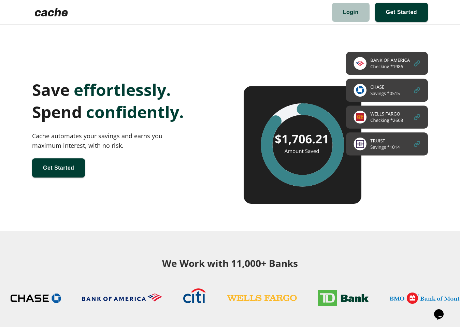
click at [341, 12] on span at bounding box center [351, 12] width 38 height 19
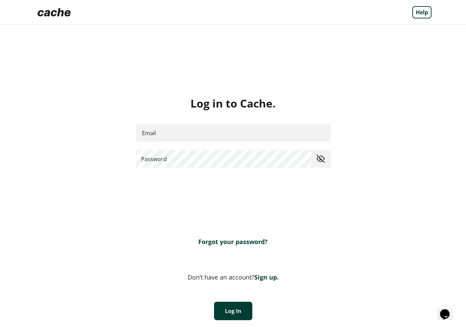
click at [253, 245] on link "Forgot your password?" at bounding box center [232, 242] width 69 height 8
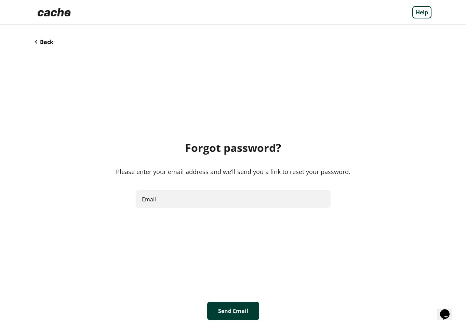
click at [202, 42] on div "Back" at bounding box center [233, 42] width 396 height 9
drag, startPoint x: 156, startPoint y: 191, endPoint x: 156, endPoint y: 200, distance: 8.9
click at [156, 191] on input "Email" at bounding box center [233, 199] width 195 height 18
type input "**********"
click at [219, 307] on button "Send Email" at bounding box center [233, 311] width 52 height 18
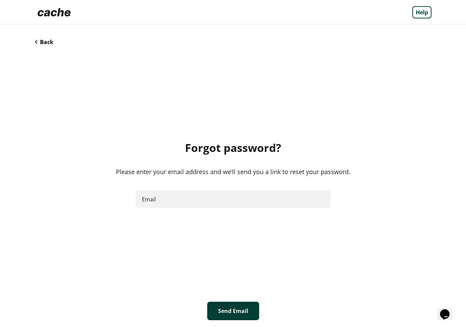
click at [168, 213] on div "Forgot password? Please enter your email address and we’ll send you a link to r…" at bounding box center [233, 174] width 396 height 255
click at [165, 195] on input "Email" at bounding box center [233, 199] width 195 height 18
type input "**********"
click at [227, 313] on button "Send Email" at bounding box center [233, 311] width 52 height 18
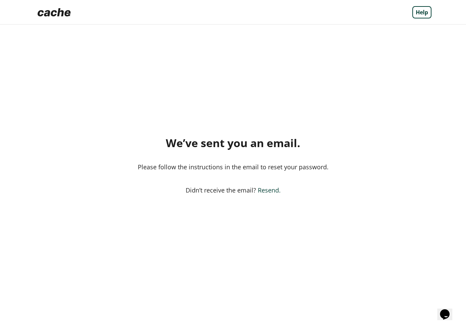
click at [74, 17] on div "Help" at bounding box center [233, 12] width 396 height 14
click at [64, 14] on img at bounding box center [54, 12] width 39 height 14
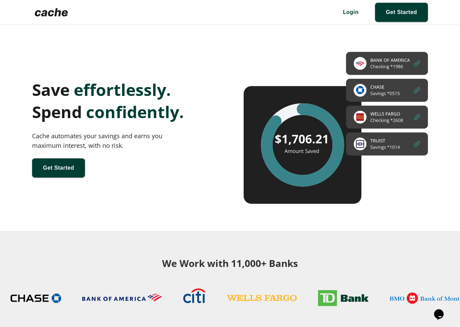
click at [64, 14] on img at bounding box center [51, 12] width 39 height 14
click at [392, 14] on span at bounding box center [401, 12] width 53 height 19
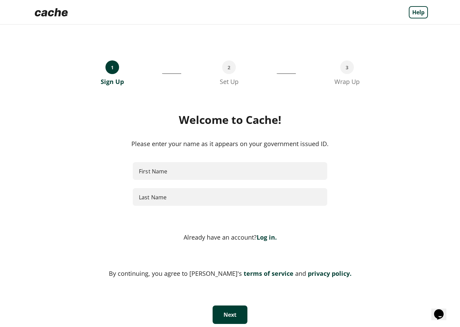
click at [235, 167] on input "First Name" at bounding box center [230, 171] width 195 height 18
type input "****"
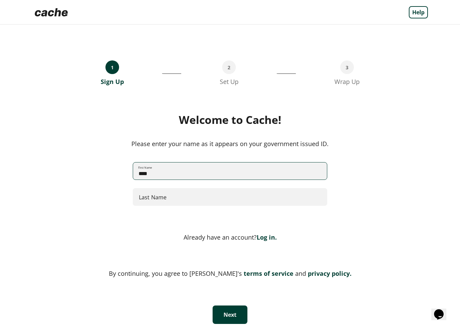
click at [173, 197] on input "Last Name" at bounding box center [230, 197] width 195 height 18
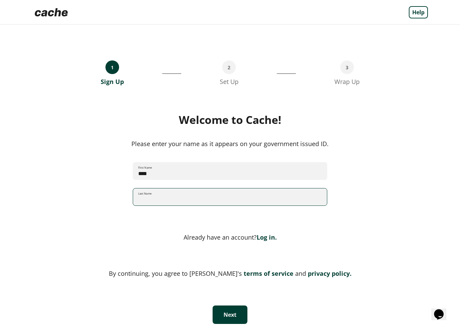
type input "*****"
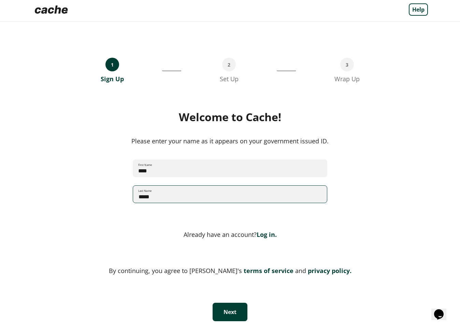
scroll to position [4, 0]
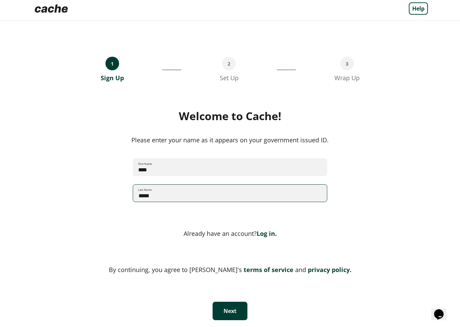
click at [225, 315] on button "Next" at bounding box center [230, 311] width 35 height 18
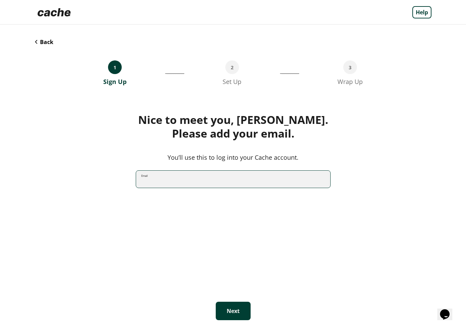
drag, startPoint x: 198, startPoint y: 178, endPoint x: 197, endPoint y: 182, distance: 4.4
click at [197, 181] on input "Email" at bounding box center [233, 179] width 194 height 18
type input "**********"
click at [150, 180] on input "**********" at bounding box center [233, 179] width 194 height 18
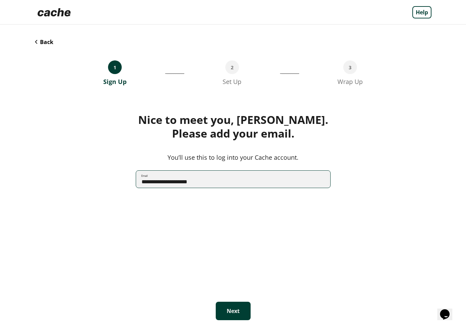
type input "**********"
click at [228, 315] on button "Next" at bounding box center [233, 311] width 35 height 18
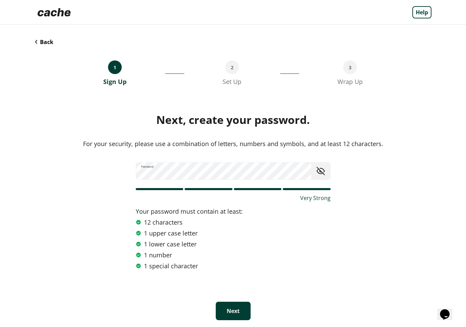
click at [220, 309] on button "Next" at bounding box center [233, 311] width 35 height 18
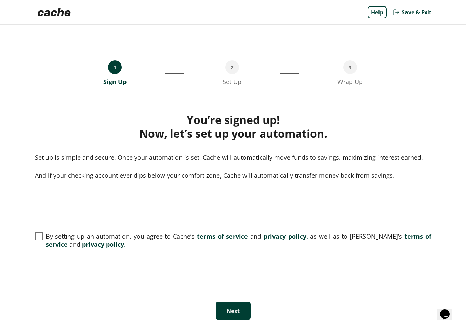
click at [147, 243] on span "By setting up an automation, you agree to Cache’s terms of service and privacy …" at bounding box center [238, 240] width 385 height 16
click at [225, 308] on button "Next" at bounding box center [233, 311] width 35 height 18
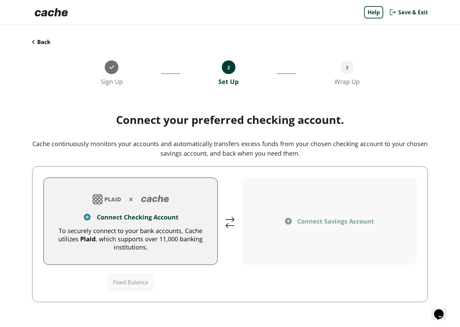
click at [173, 213] on div "Connect Checking Account" at bounding box center [138, 217] width 82 height 8
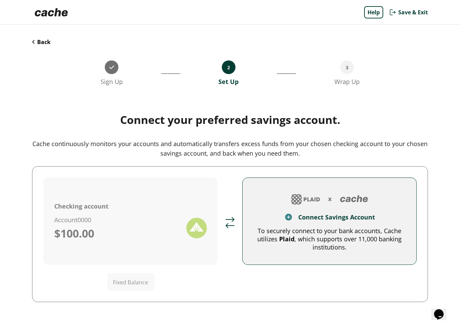
click at [286, 210] on button "Connect Savings Account To securely connect to your bank accounts, Cache utiliz…" at bounding box center [330, 221] width 175 height 87
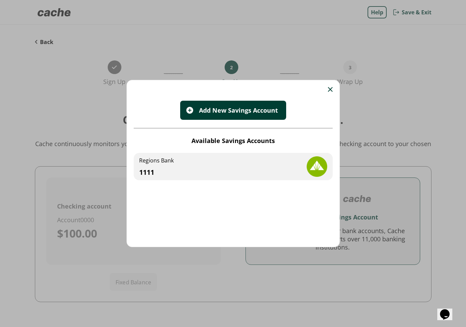
click at [279, 174] on div "Regions Bank 1111" at bounding box center [233, 166] width 199 height 27
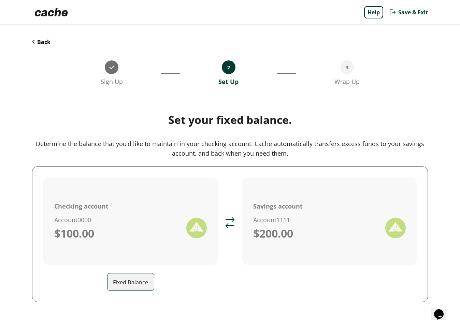
click at [133, 288] on input "Fixed Balance" at bounding box center [133, 282] width 41 height 19
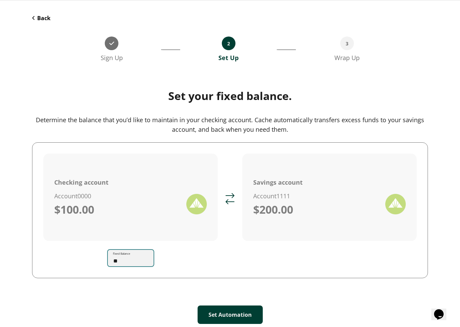
scroll to position [28, 0]
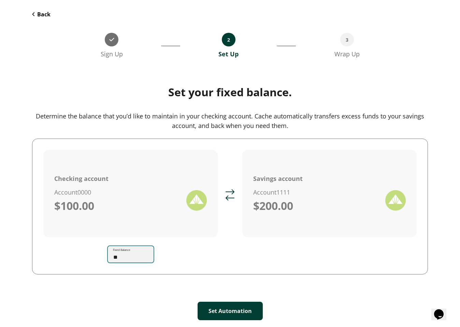
type input "**"
click at [257, 308] on button "Set Automation" at bounding box center [230, 311] width 65 height 18
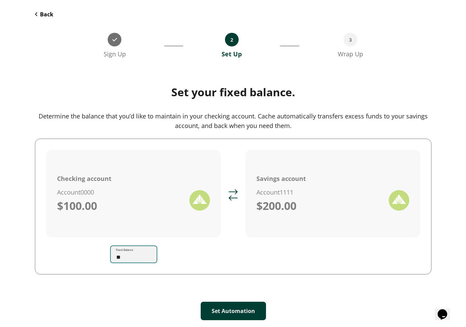
scroll to position [0, 0]
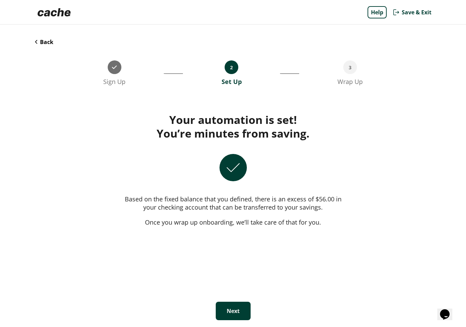
click at [229, 313] on button "Next" at bounding box center [233, 311] width 35 height 18
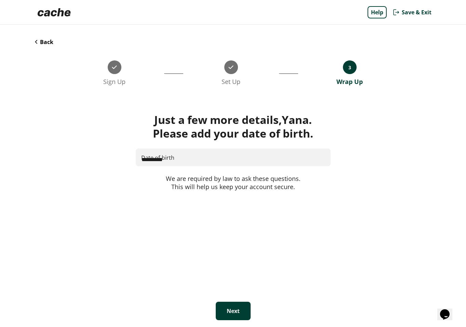
click at [154, 155] on input "**********" at bounding box center [233, 158] width 194 height 18
type input "**********"
click at [231, 317] on button "Next" at bounding box center [233, 311] width 35 height 18
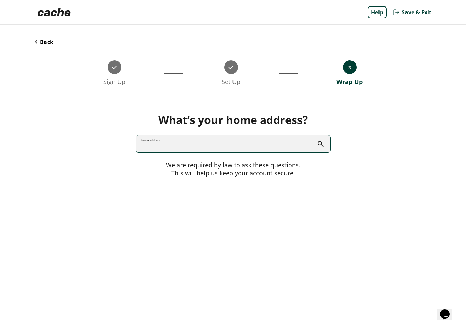
click at [167, 151] on input "Home address" at bounding box center [233, 144] width 194 height 18
type input "**********"
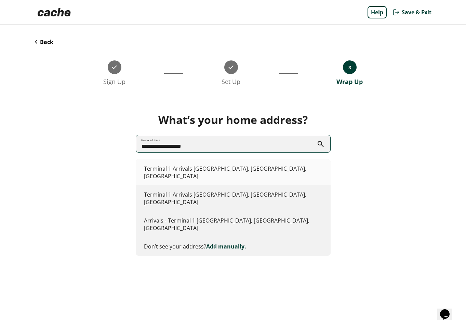
click at [173, 160] on li "Terminal 1 Arrivals Las Vegas, NV, USA" at bounding box center [233, 173] width 195 height 26
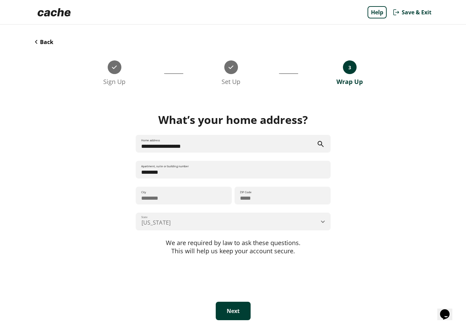
click at [221, 315] on button "Next" at bounding box center [233, 311] width 35 height 18
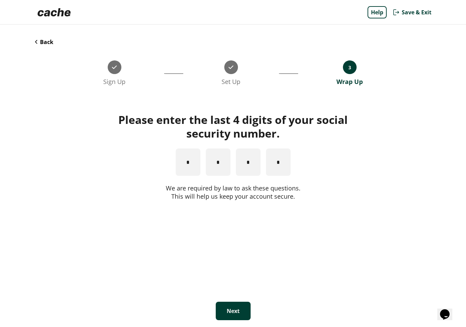
type input "*"
click at [230, 314] on button "Next" at bounding box center [233, 311] width 35 height 18
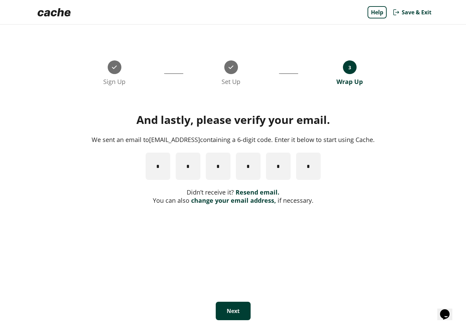
click at [239, 200] on link "change your email address," at bounding box center [233, 200] width 85 height 8
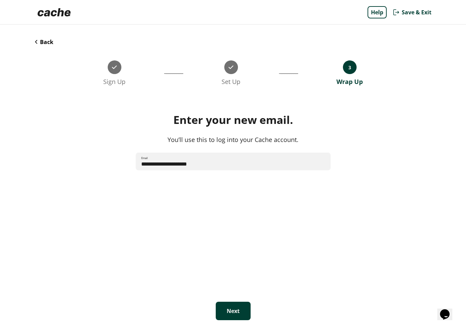
click at [223, 308] on button "Next" at bounding box center [233, 311] width 35 height 18
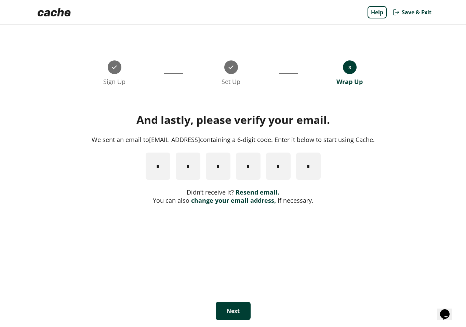
click at [210, 199] on link "change your email address," at bounding box center [233, 200] width 85 height 8
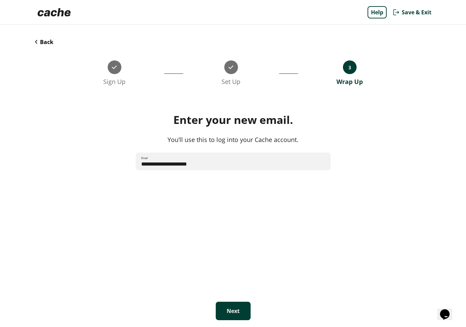
click at [228, 314] on button "Next" at bounding box center [233, 311] width 35 height 18
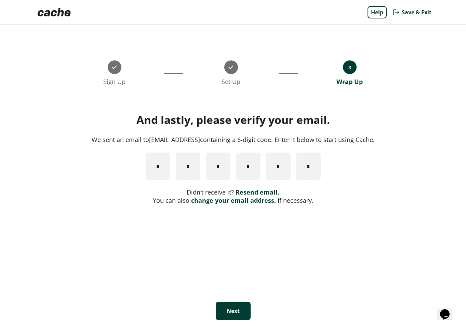
click at [234, 201] on link "change your email address," at bounding box center [233, 200] width 85 height 8
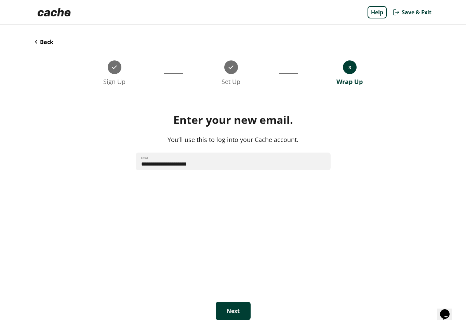
click at [221, 166] on input "**********" at bounding box center [233, 162] width 195 height 18
type input "**********"
click at [227, 312] on button "Next" at bounding box center [233, 311] width 35 height 18
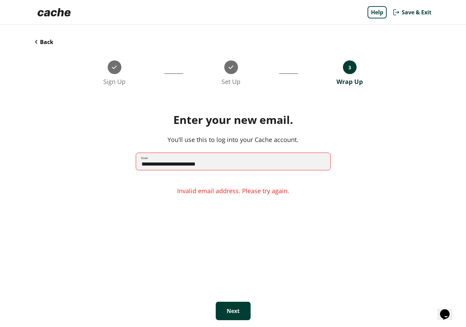
click at [39, 41] on button "Back" at bounding box center [44, 42] width 18 height 8
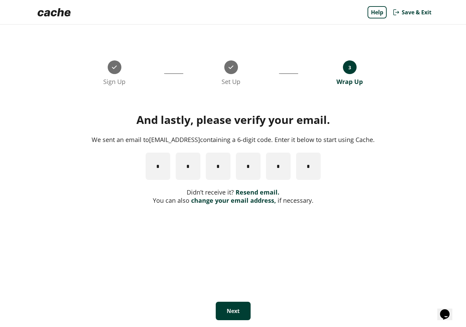
click at [232, 199] on link "change your email address," at bounding box center [233, 200] width 85 height 8
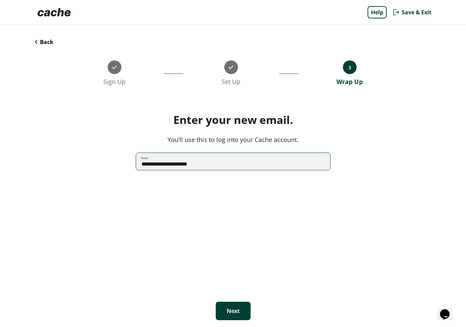
drag, startPoint x: 169, startPoint y: 163, endPoint x: 152, endPoint y: 164, distance: 16.5
click at [152, 164] on input "**********" at bounding box center [233, 162] width 194 height 18
type input "**********"
click at [225, 306] on button "Next" at bounding box center [233, 311] width 35 height 18
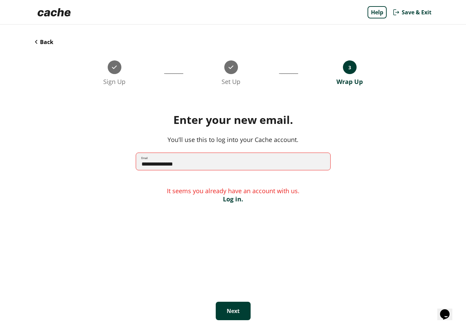
click at [42, 43] on button "Back" at bounding box center [44, 42] width 18 height 8
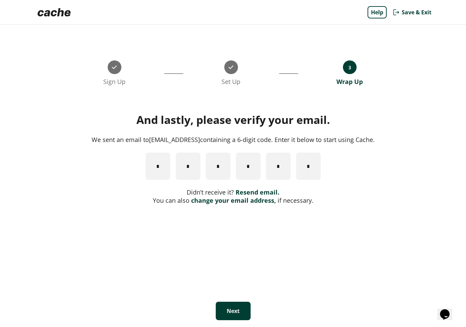
click at [236, 197] on link "change your email address," at bounding box center [233, 200] width 85 height 8
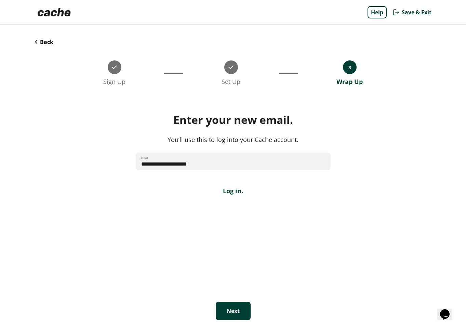
click at [42, 41] on button "Back" at bounding box center [44, 42] width 18 height 8
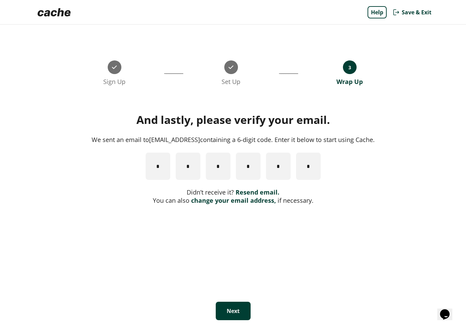
click at [240, 197] on link "change your email address," at bounding box center [233, 200] width 85 height 8
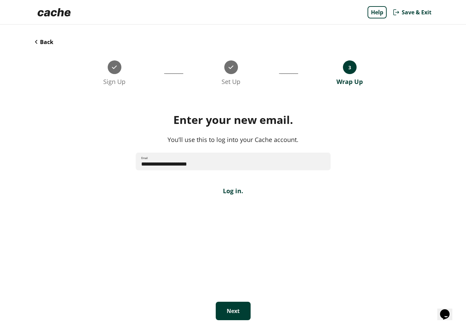
click at [35, 41] on button "Back" at bounding box center [44, 42] width 18 height 8
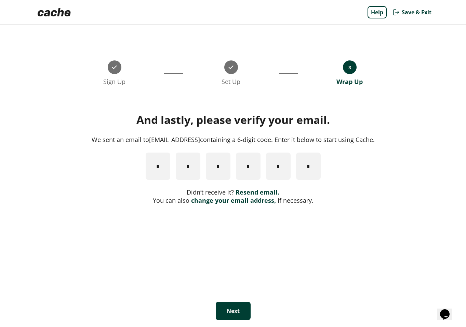
click at [230, 201] on link "change your email address," at bounding box center [233, 200] width 85 height 8
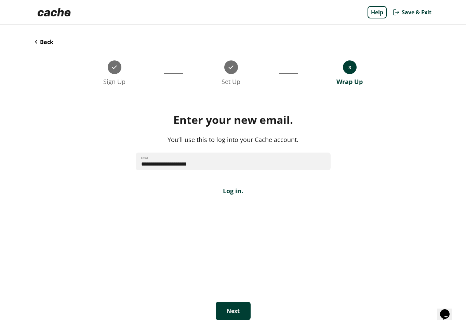
click at [155, 178] on div "**********" at bounding box center [233, 166] width 396 height 26
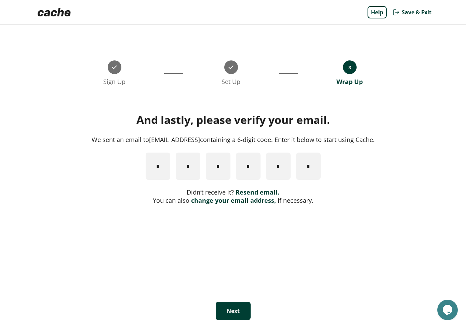
click at [227, 202] on link "change your email address," at bounding box center [233, 200] width 85 height 8
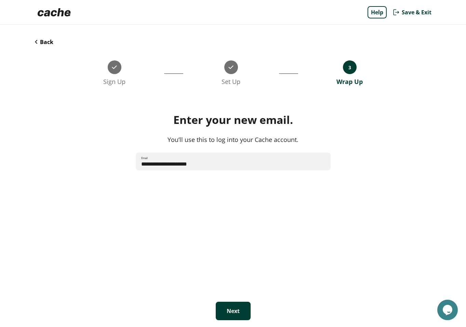
click at [42, 40] on button "Back" at bounding box center [44, 42] width 18 height 8
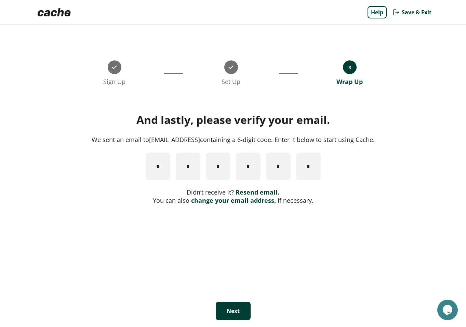
click at [256, 78] on div "Sign Up __________________________________ Set Up _____________________________…" at bounding box center [232, 72] width 261 height 25
click at [58, 16] on img at bounding box center [54, 12] width 39 height 14
click at [58, 14] on img at bounding box center [54, 12] width 39 height 14
click at [46, 17] on img at bounding box center [54, 12] width 39 height 14
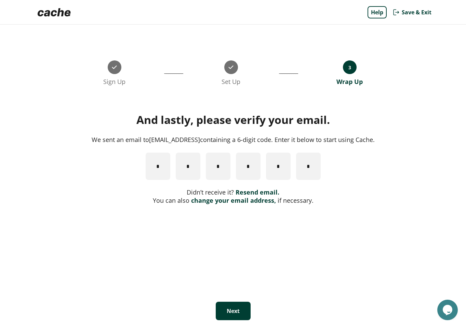
click at [51, 10] on img at bounding box center [54, 12] width 39 height 14
click at [415, 11] on button "Save & Exit" at bounding box center [411, 12] width 39 height 12
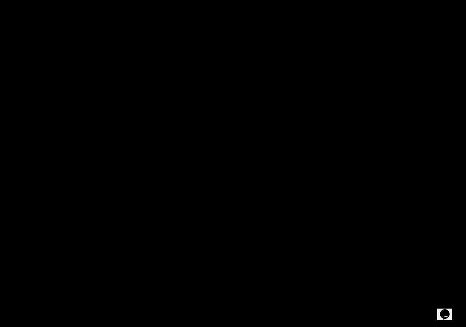
click at [274, 0] on html at bounding box center [233, 0] width 466 height 0
click at [223, 0] on html at bounding box center [233, 0] width 466 height 0
click at [194, 0] on html at bounding box center [233, 0] width 466 height 0
click at [212, 0] on html at bounding box center [233, 0] width 466 height 0
